Goal: Information Seeking & Learning: Learn about a topic

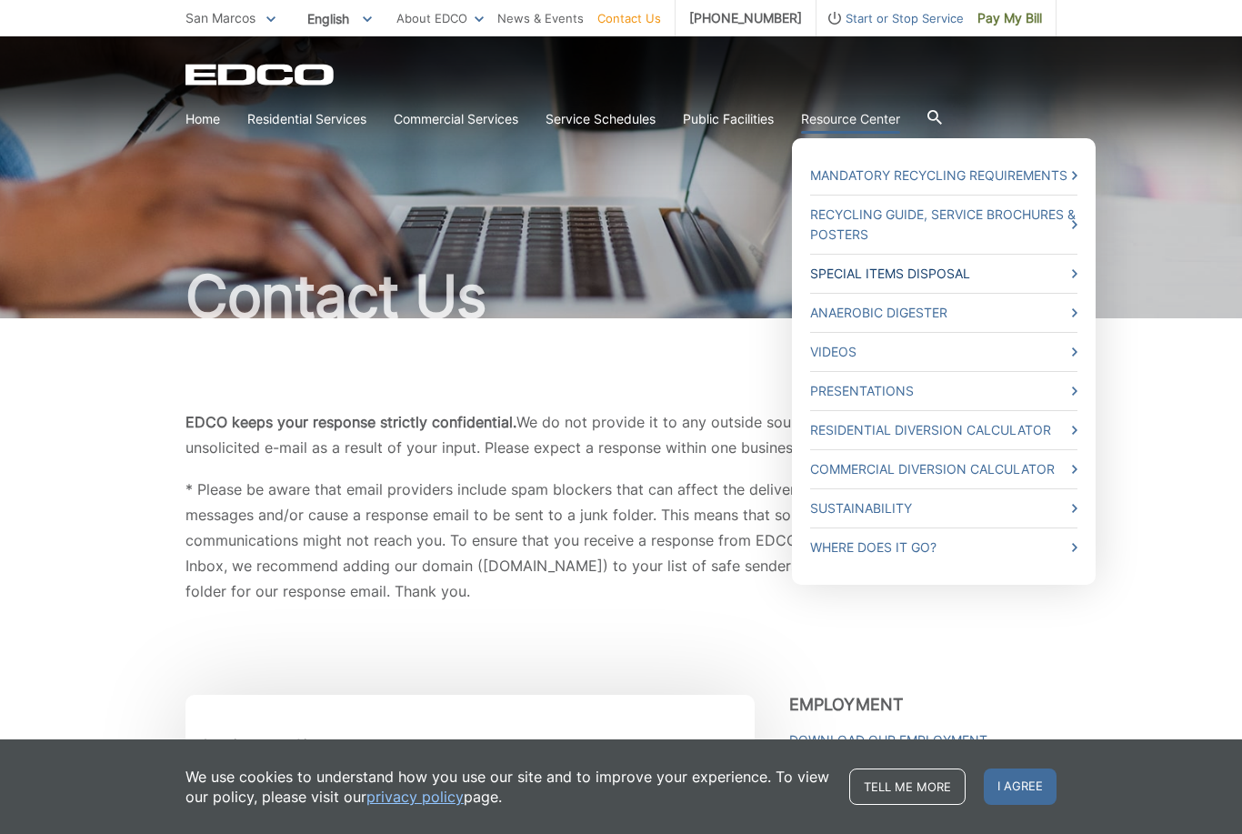
click at [891, 273] on link "Special Items Disposal" at bounding box center [943, 274] width 267 height 20
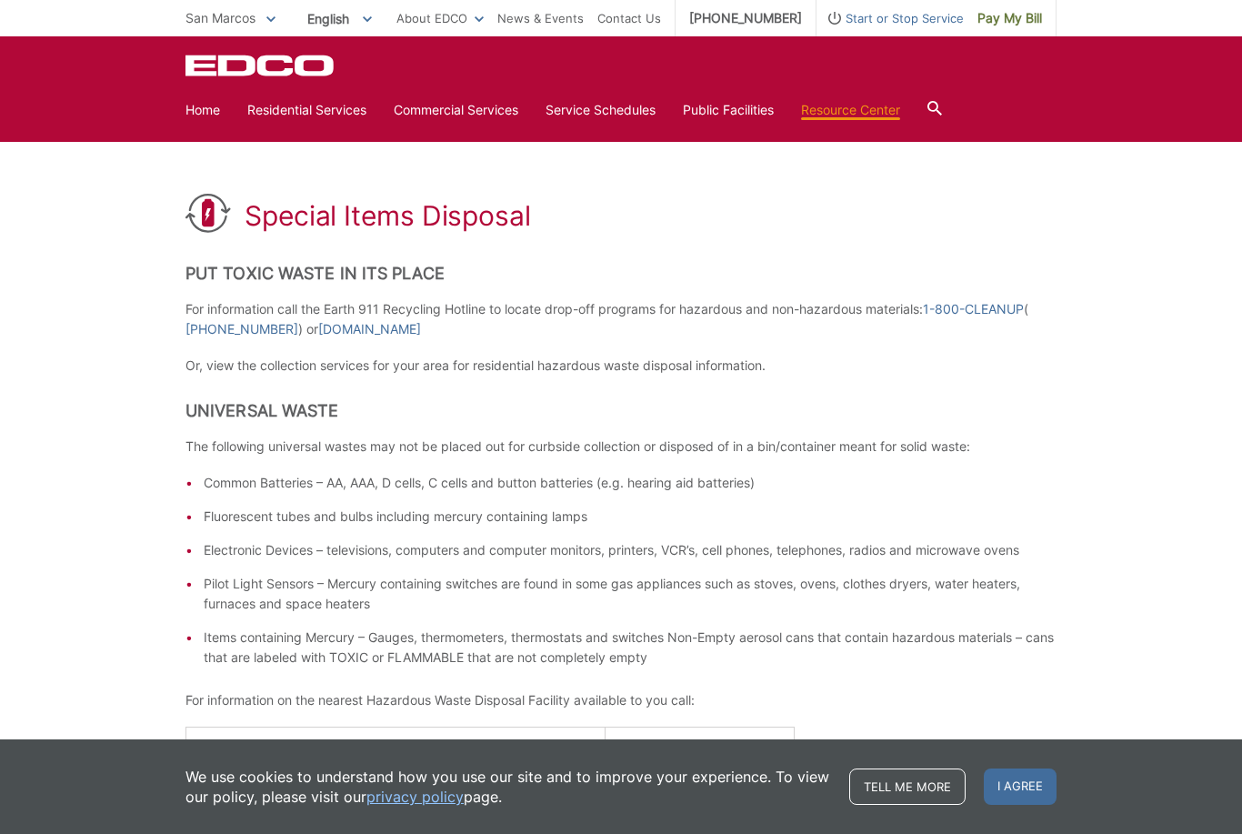
scroll to position [210, 0]
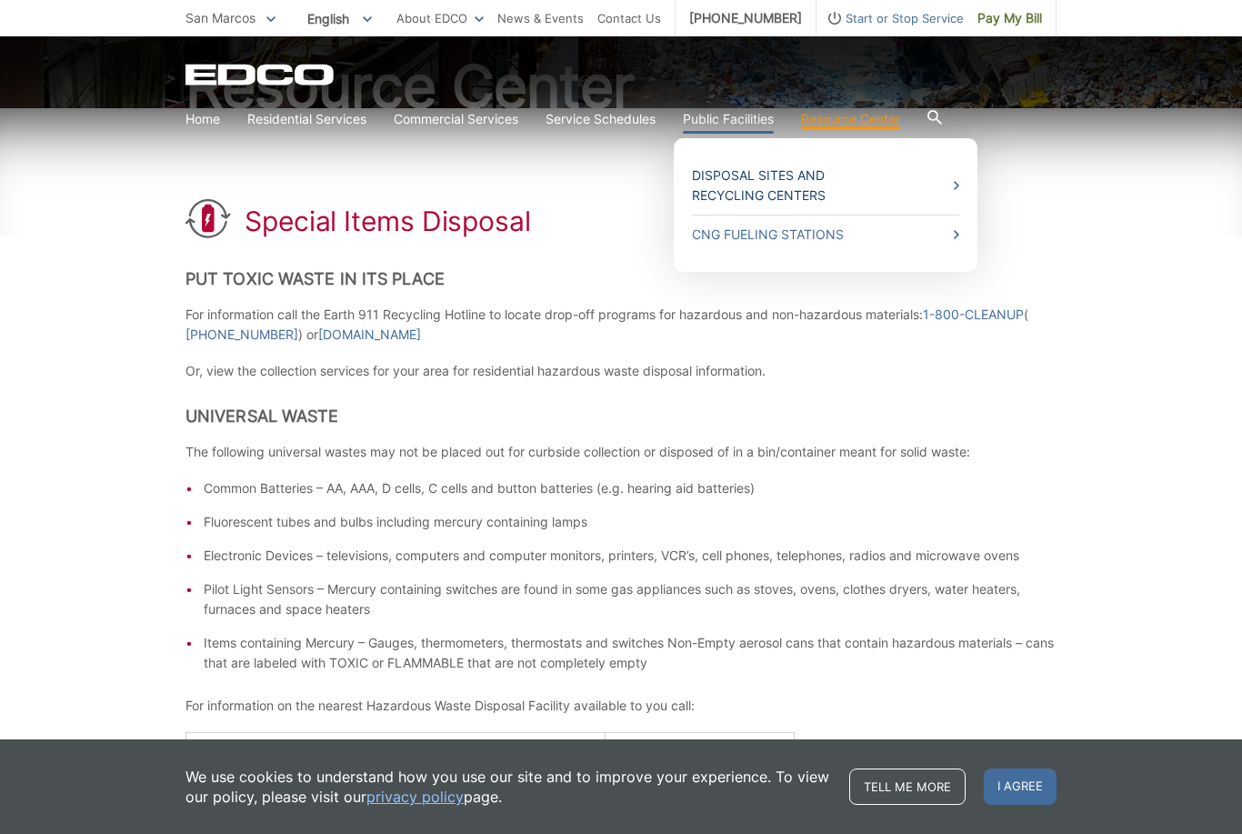
click at [731, 181] on link "Disposal Sites and Recycling Centers" at bounding box center [825, 186] width 267 height 40
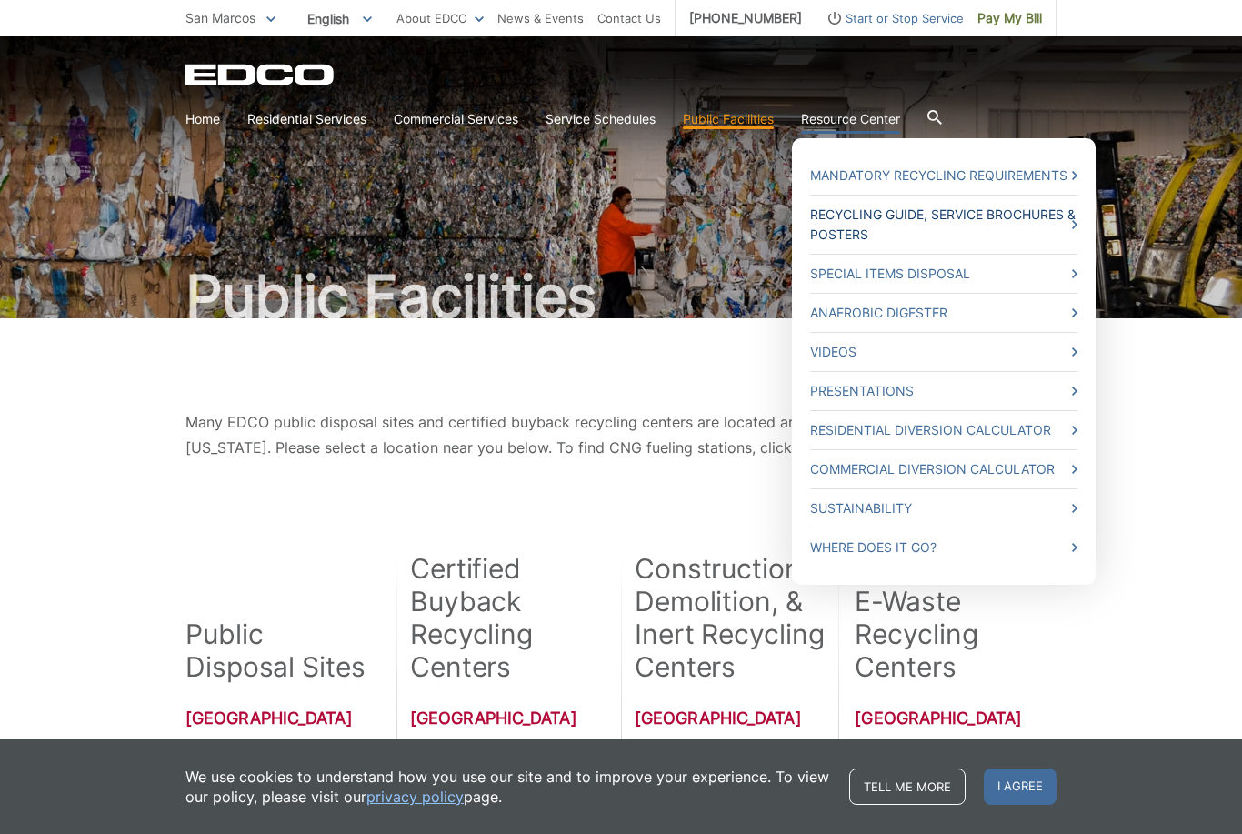
click at [870, 219] on link "Recycling Guide, Service Brochures & Posters" at bounding box center [943, 225] width 267 height 40
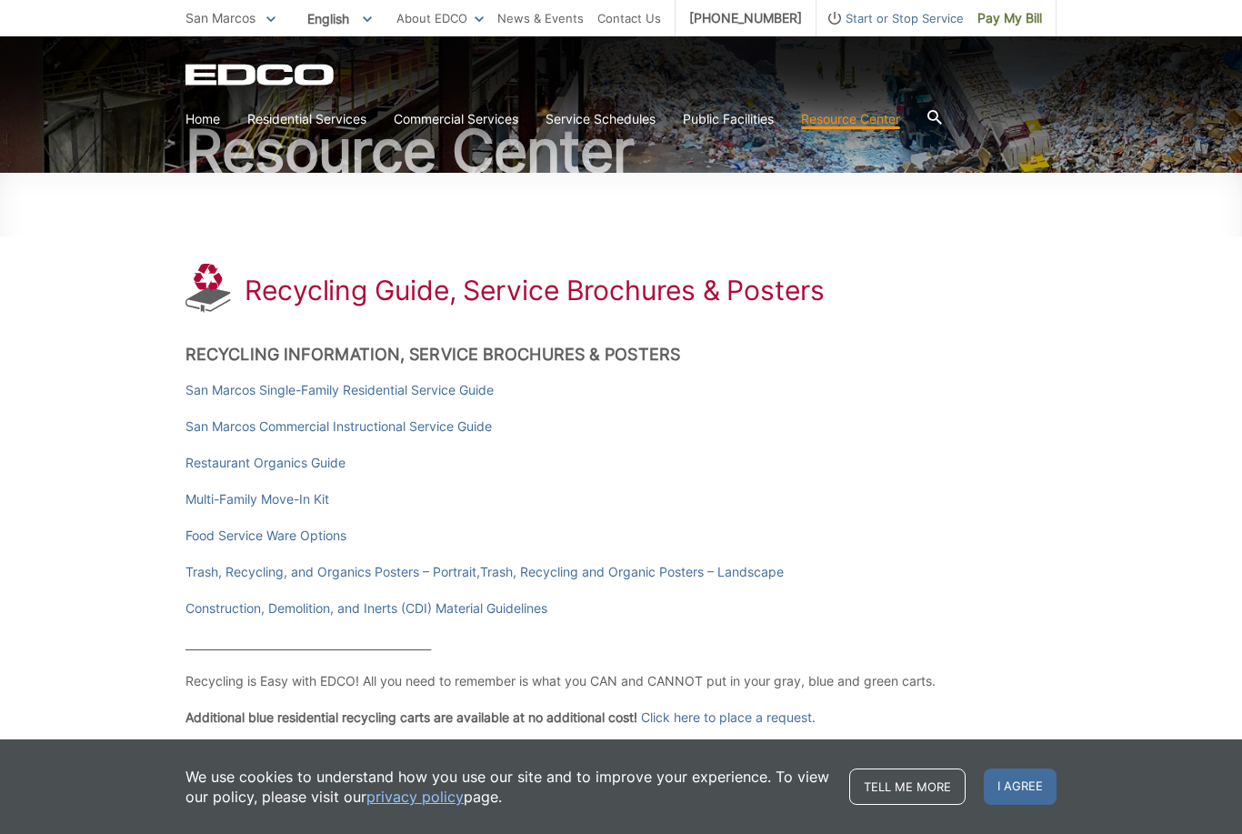
scroll to position [148, 0]
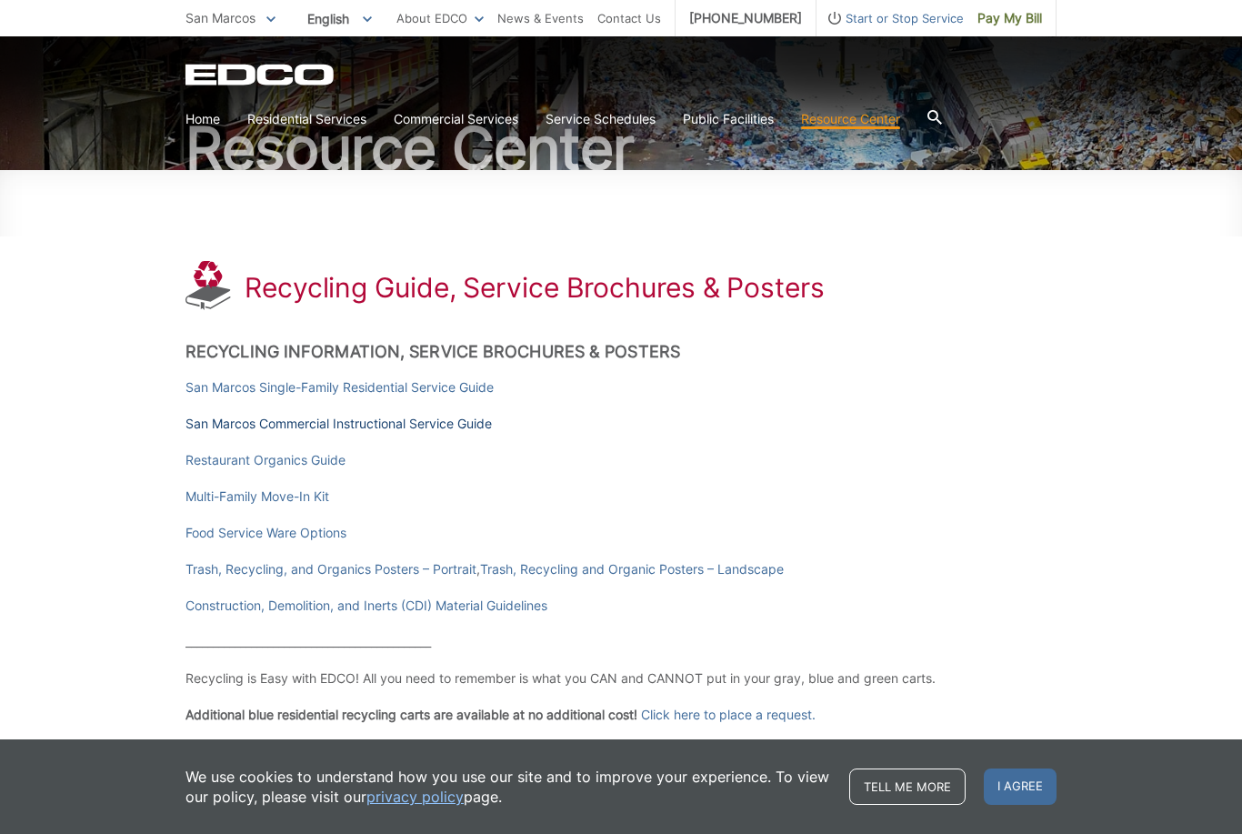
click at [276, 427] on link "San Marcos Commercial Instructional Service Guide" at bounding box center [339, 424] width 306 height 20
